Goal: Find contact information: Find contact information

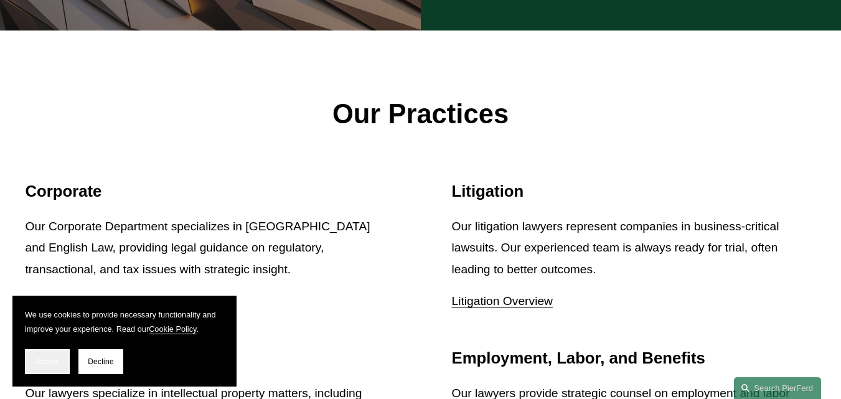
click at [45, 361] on span "Accept" at bounding box center [47, 361] width 24 height 9
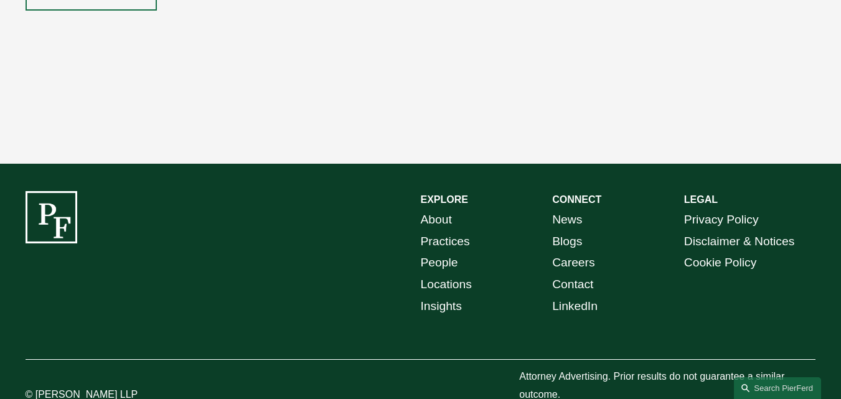
scroll to position [2236, 0]
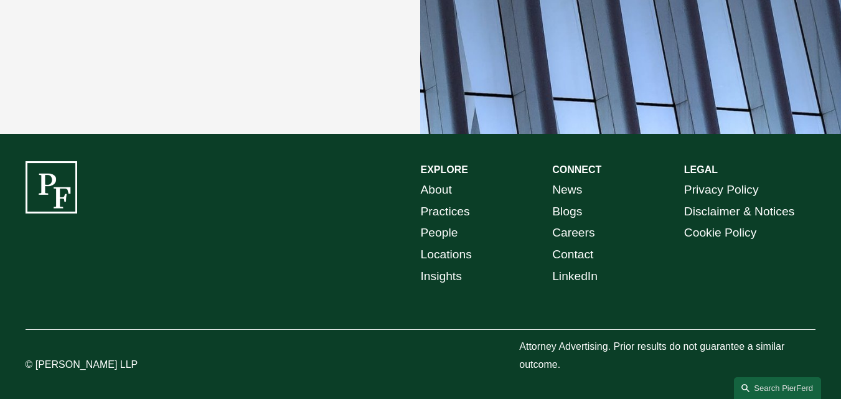
click at [565, 248] on link "Contact" at bounding box center [572, 255] width 41 height 22
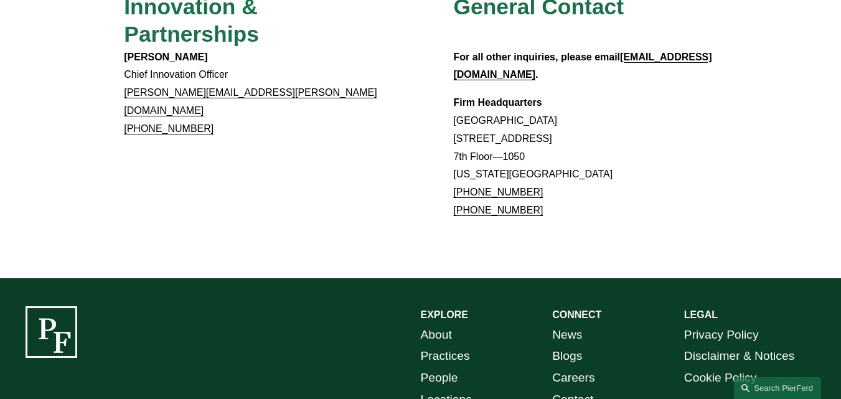
scroll to position [1206, 0]
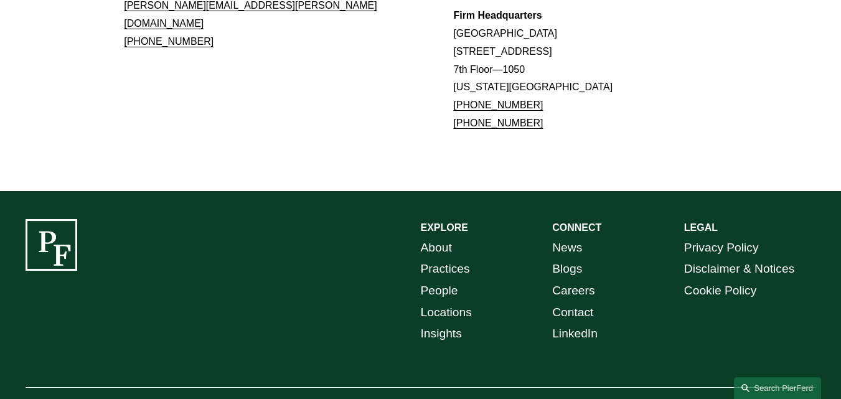
click at [437, 302] on link "Locations" at bounding box center [446, 313] width 51 height 22
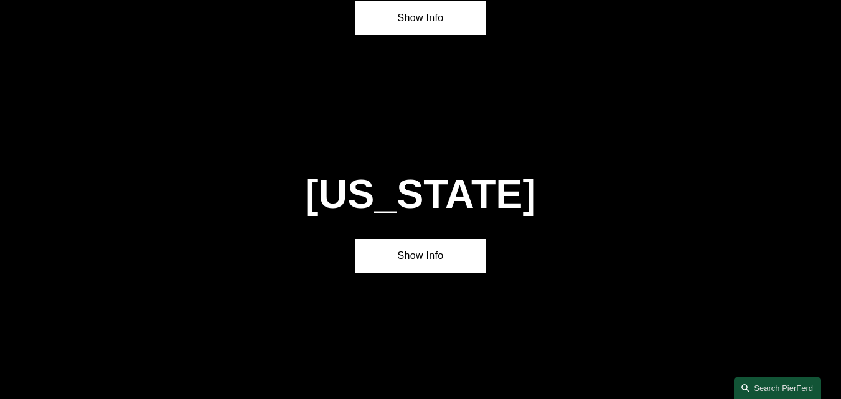
scroll to position [4422, 0]
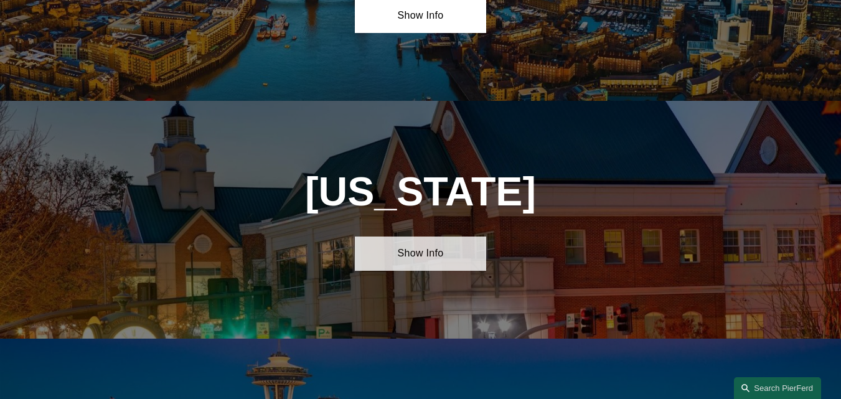
click at [423, 237] on link "Show Info" at bounding box center [421, 254] width 132 height 34
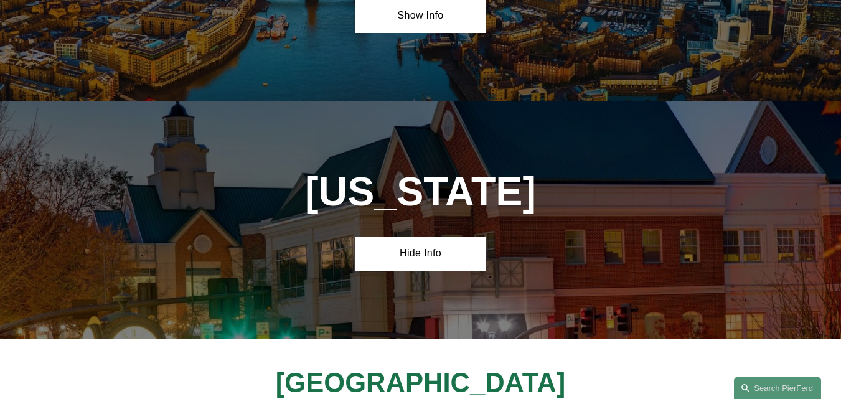
drag, startPoint x: 493, startPoint y: 302, endPoint x: 292, endPoint y: 273, distance: 202.6
copy h4 "4000 Legato Road, Suite 1100 Fairfax, VA 22033"
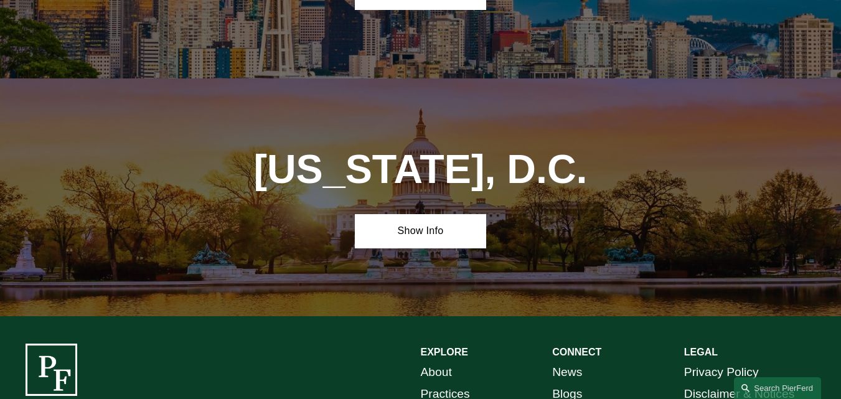
scroll to position [5148, 0]
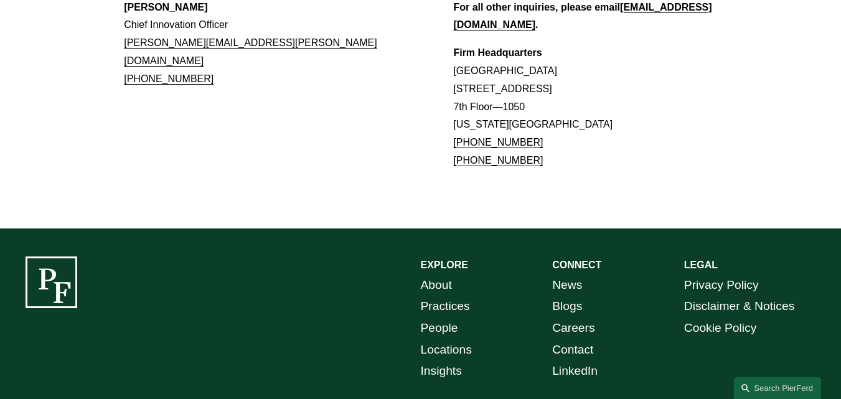
scroll to position [1206, 0]
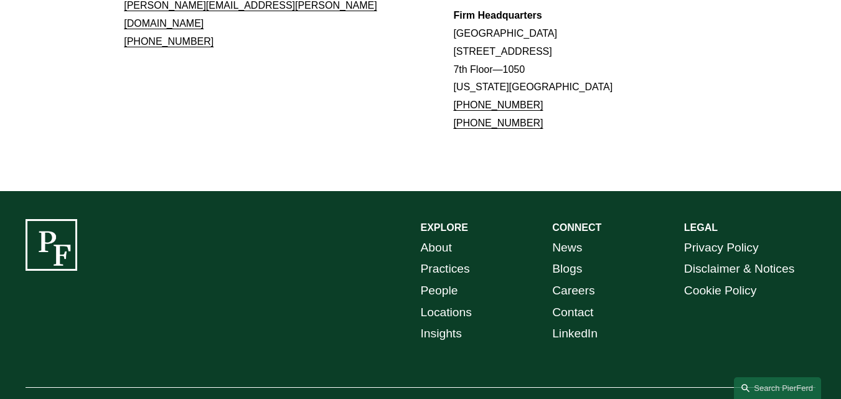
click at [437, 219] on p "EXPLORE" at bounding box center [487, 228] width 132 height 18
click at [437, 237] on link "About" at bounding box center [436, 248] width 31 height 22
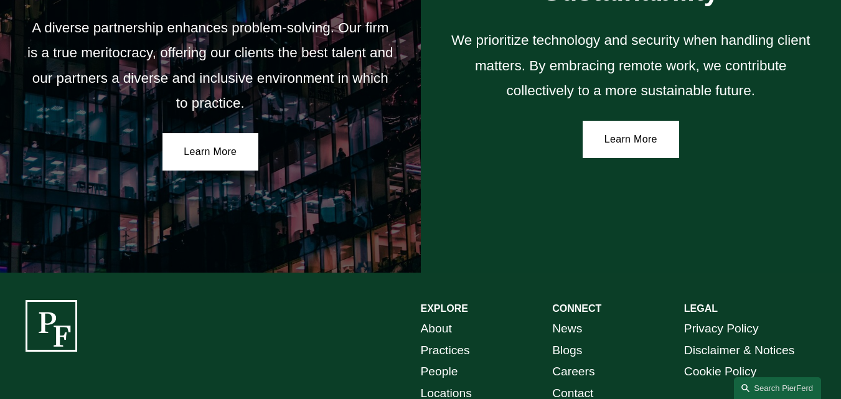
scroll to position [2221, 0]
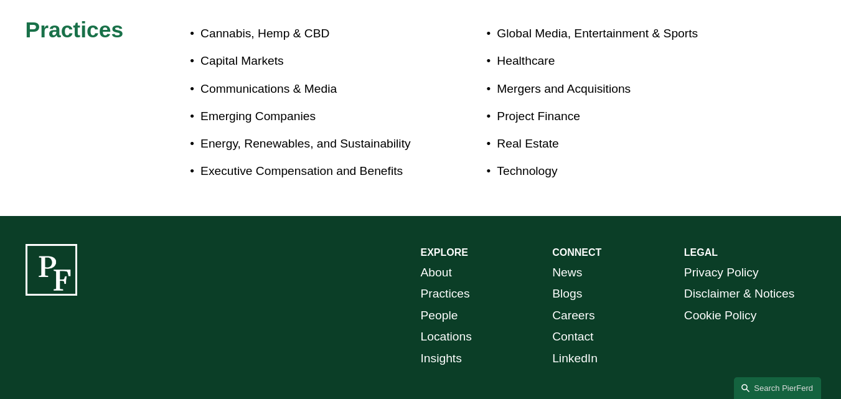
scroll to position [799, 0]
